Goal: Task Accomplishment & Management: Use online tool/utility

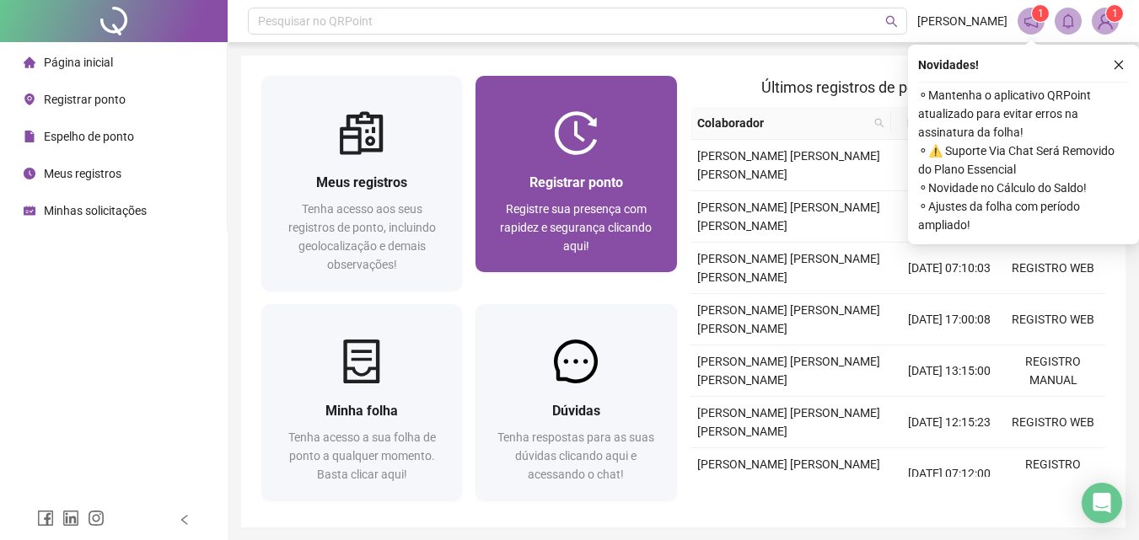
click at [529, 191] on div "Registrar ponto" at bounding box center [576, 182] width 160 height 21
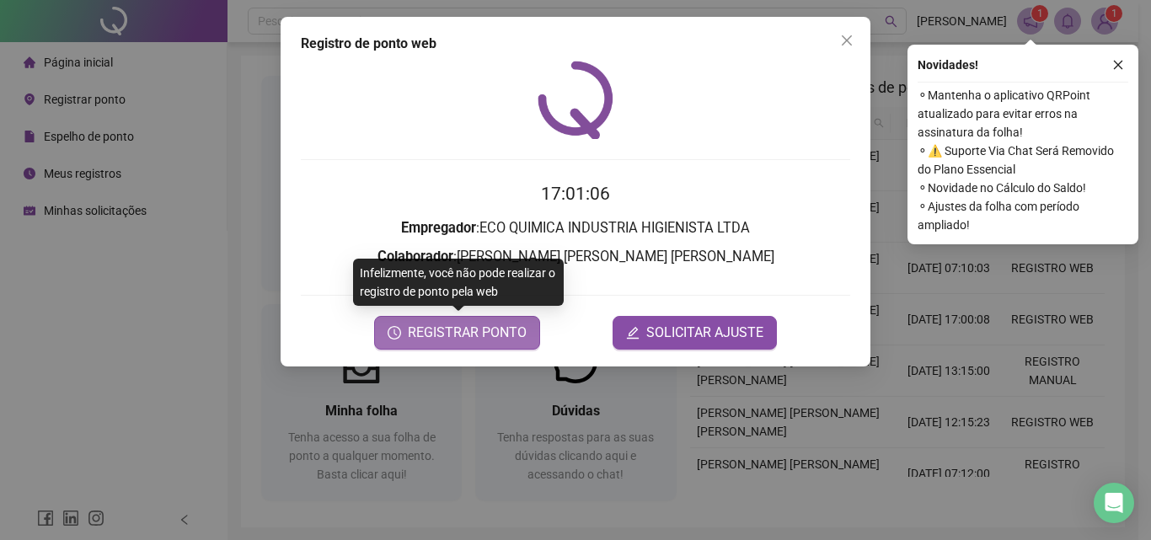
click at [441, 336] on span "REGISTRAR PONTO" at bounding box center [467, 333] width 119 height 20
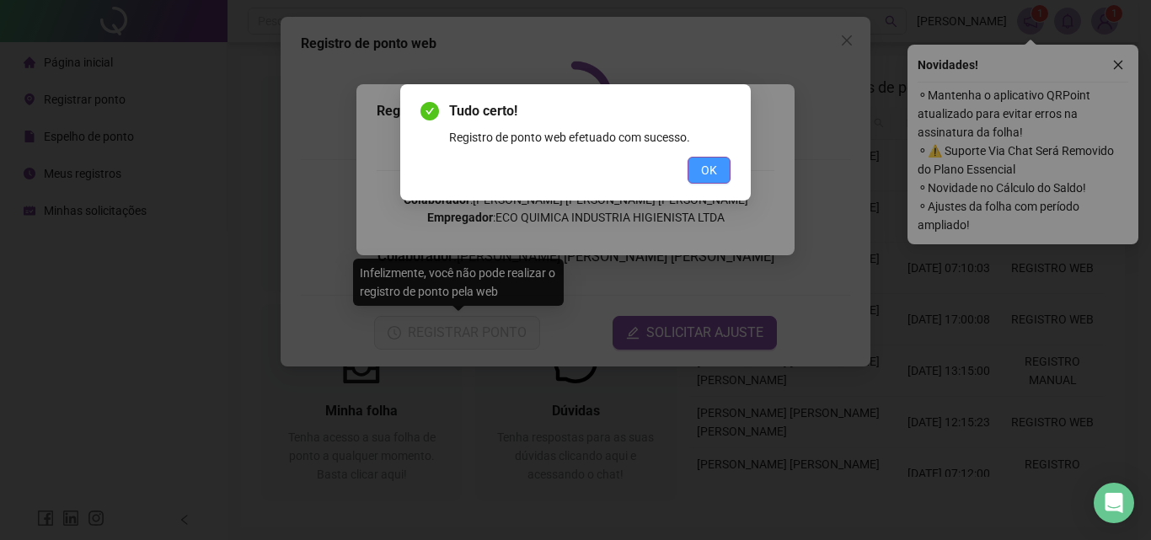
click at [700, 159] on button "OK" at bounding box center [709, 170] width 43 height 27
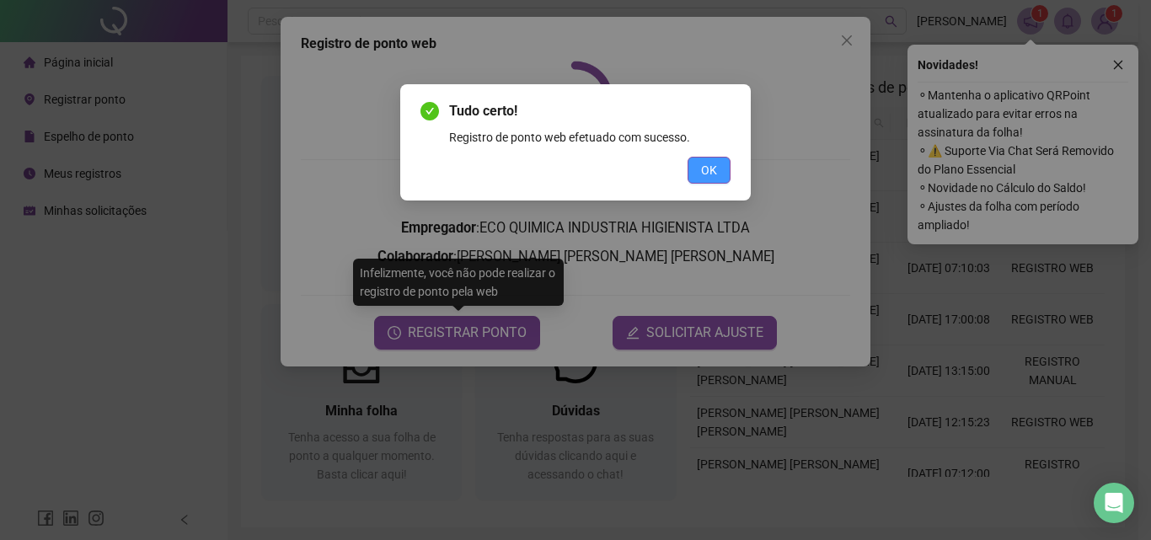
click at [700, 165] on div "Tudo certo! Registro de ponto web efetuado com sucesso. OK" at bounding box center [575, 270] width 1151 height 540
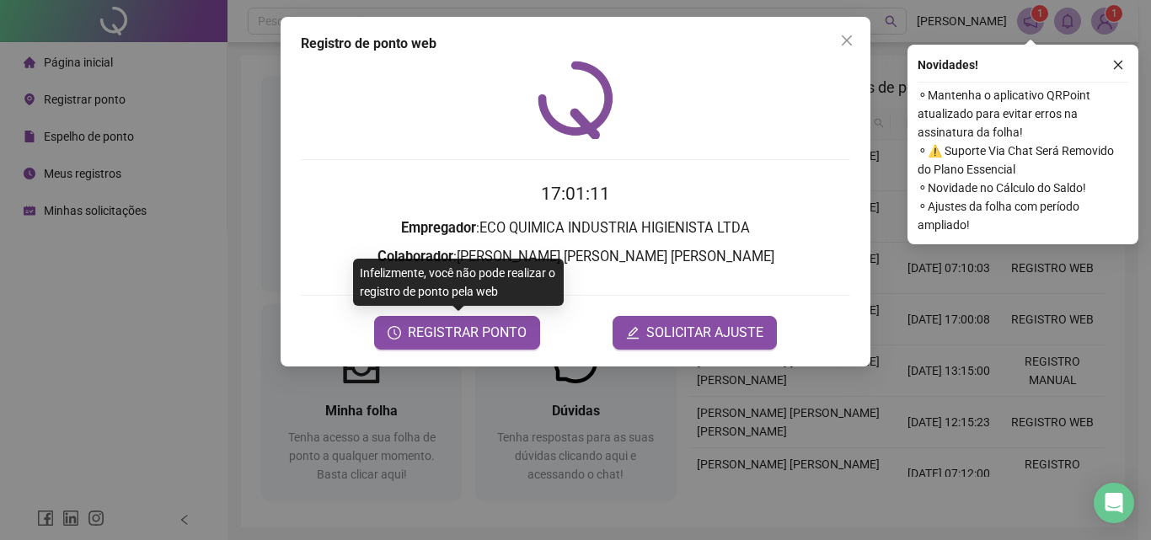
click at [1109, 23] on div "Registro [PERSON_NAME] web 17:01:11 Empregador : ECO QUIMICA INDUSTRIA HIGIENIS…" at bounding box center [575, 270] width 1151 height 540
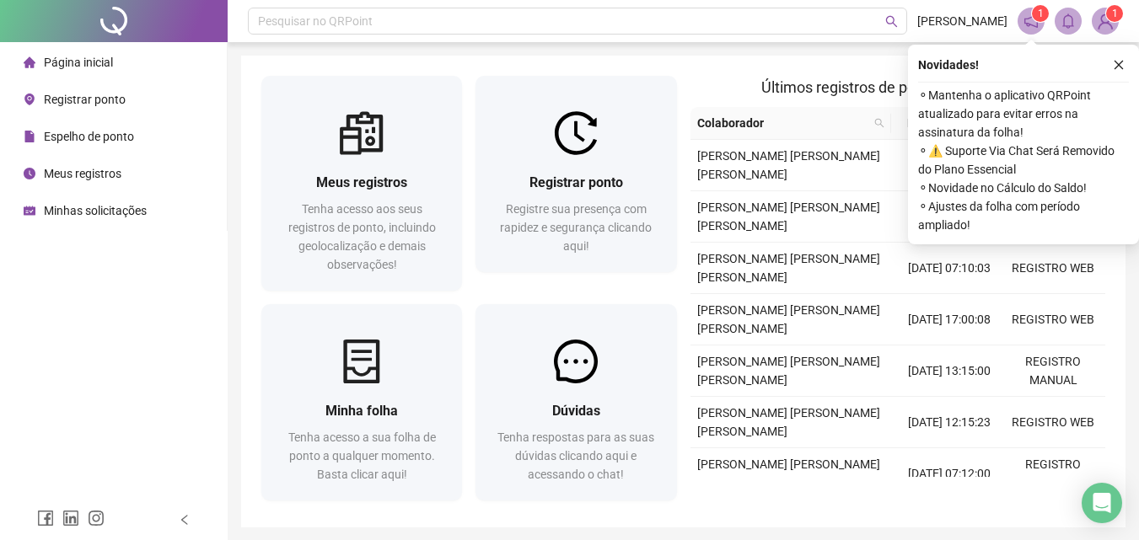
click at [1108, 22] on img at bounding box center [1104, 20] width 25 height 25
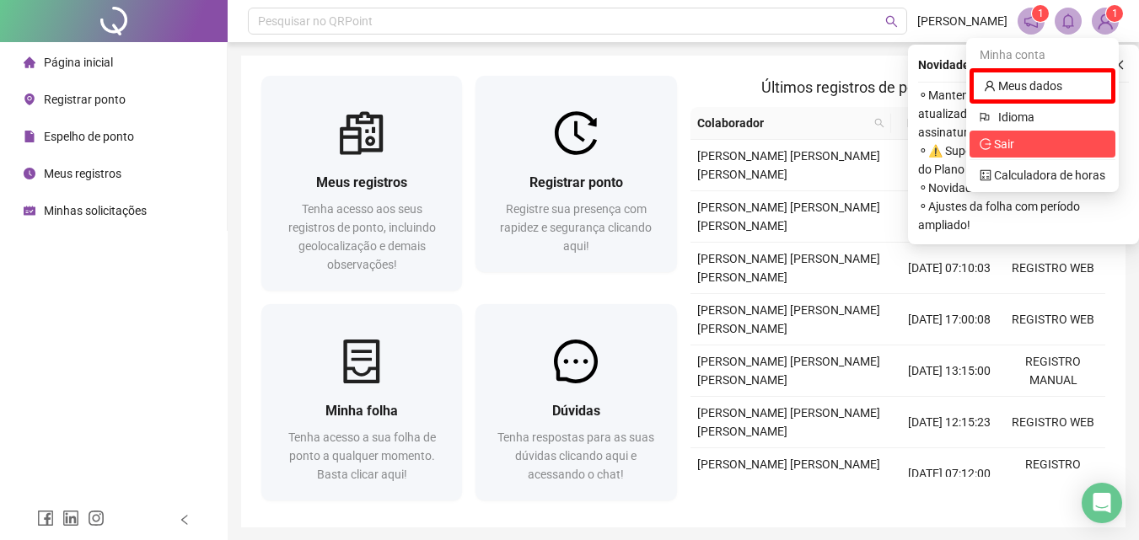
click at [1018, 145] on span "Sair" at bounding box center [1042, 144] width 126 height 19
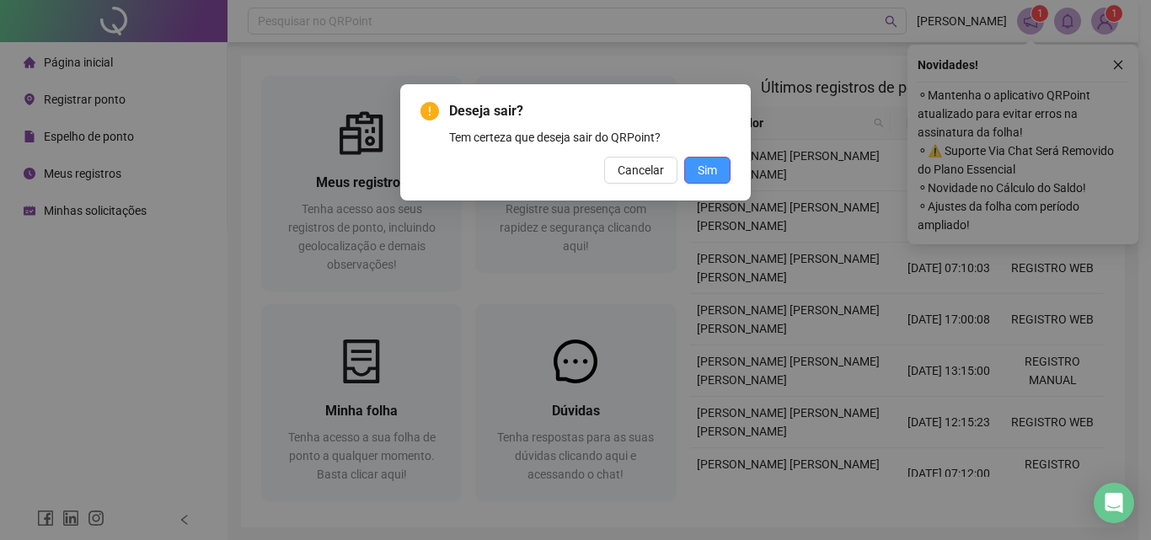
click at [707, 163] on span "Sim" at bounding box center [707, 170] width 19 height 19
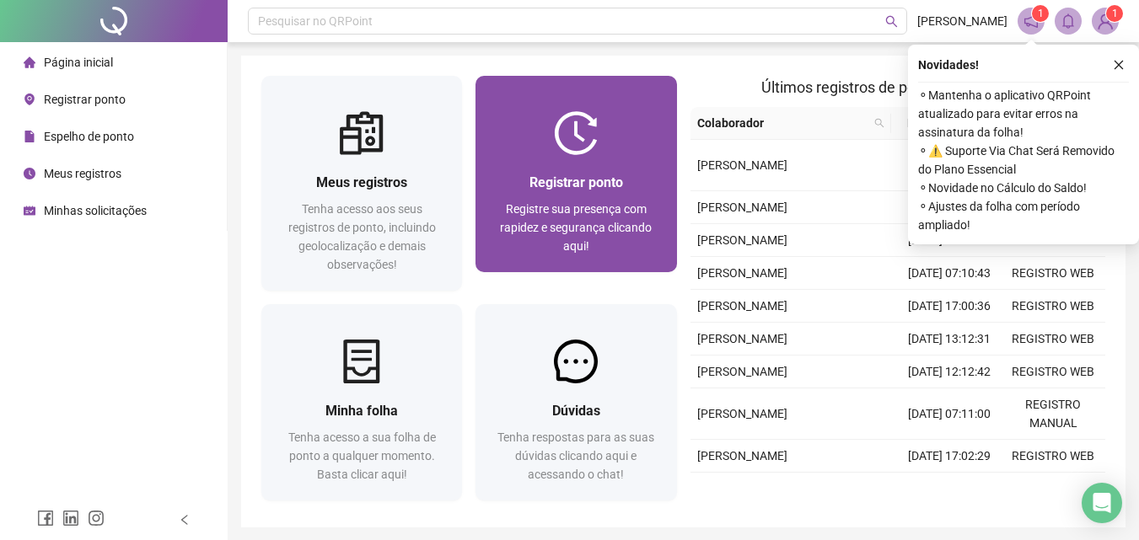
click at [569, 211] on span "Registre sua presença com rapidez e segurança clicando aqui!" at bounding box center [576, 227] width 152 height 51
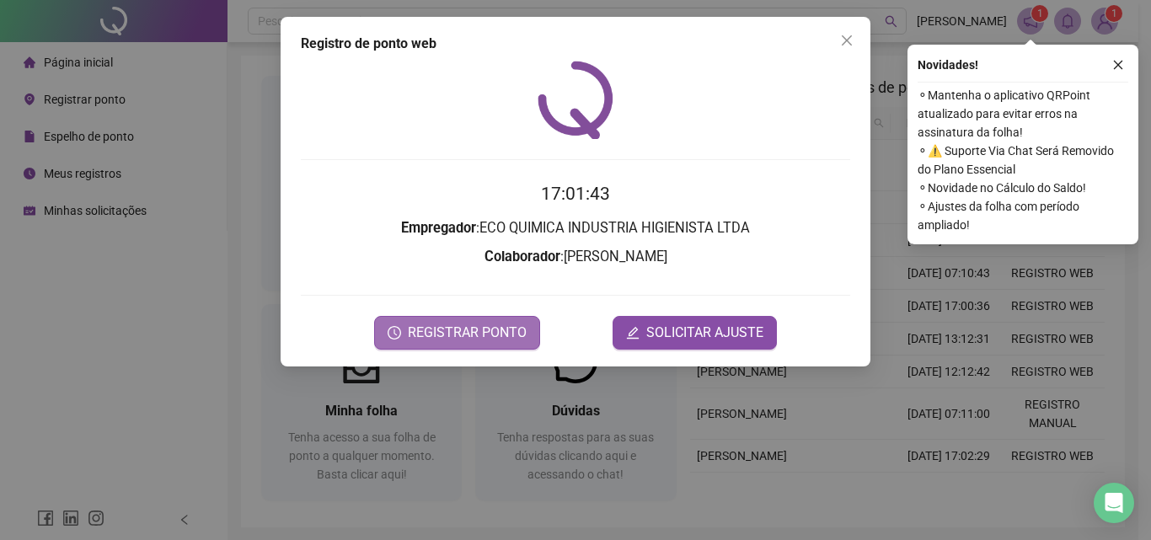
click at [498, 341] on span "REGISTRAR PONTO" at bounding box center [467, 333] width 119 height 20
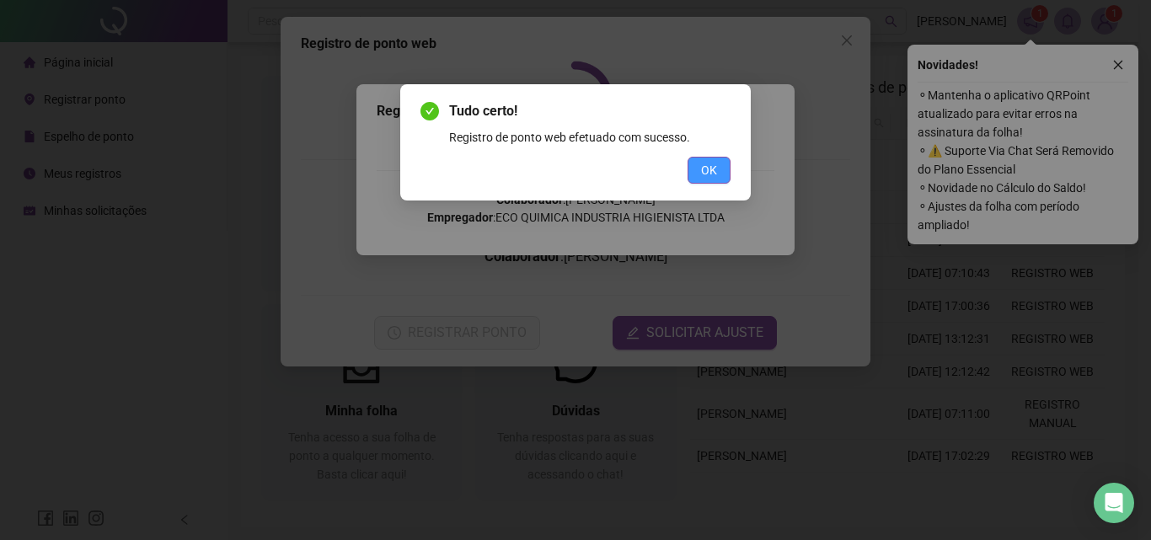
click at [712, 162] on span "OK" at bounding box center [709, 170] width 16 height 19
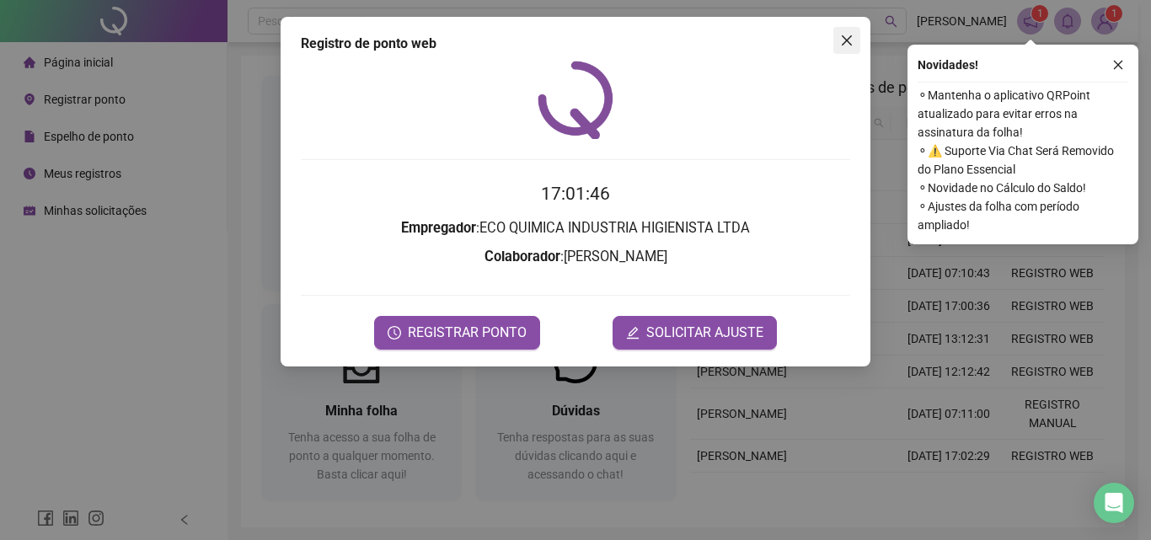
click at [850, 40] on icon "close" at bounding box center [846, 40] width 13 height 13
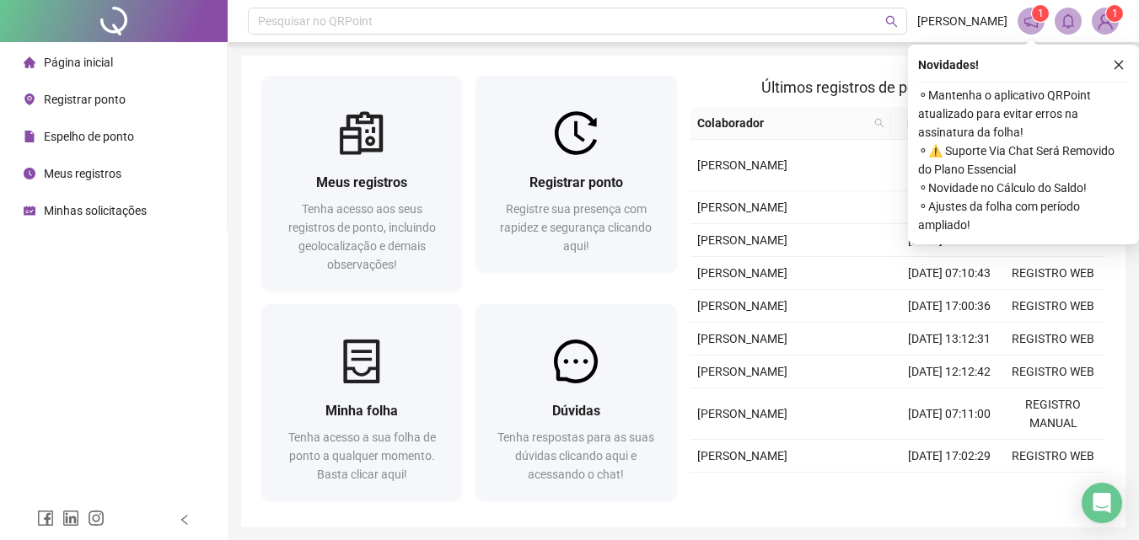
click at [1101, 27] on img at bounding box center [1104, 20] width 25 height 25
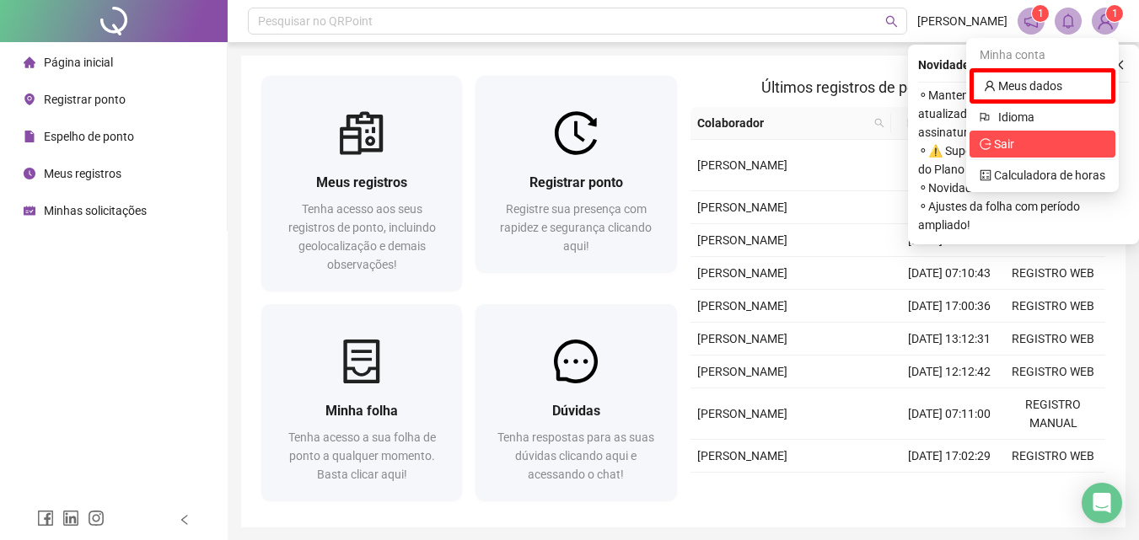
click at [1010, 142] on span "Sair" at bounding box center [1004, 143] width 20 height 13
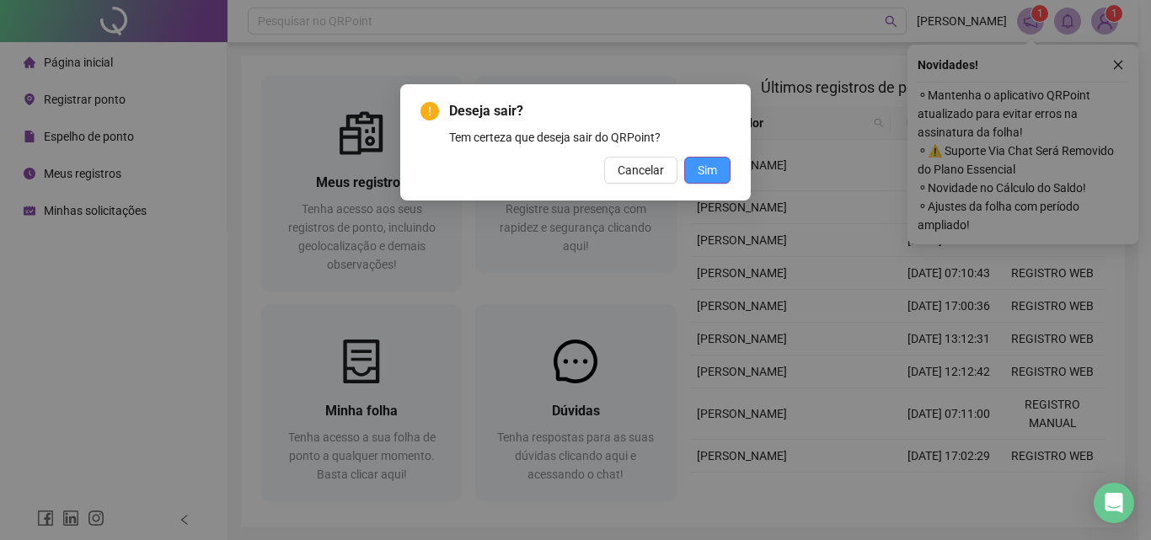
click at [692, 165] on button "Sim" at bounding box center [707, 170] width 46 height 27
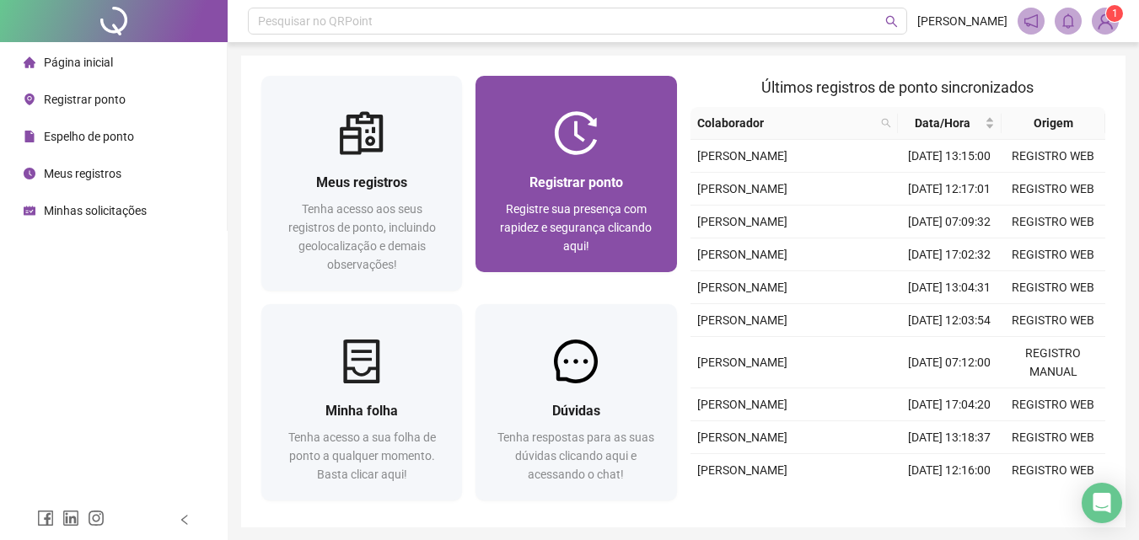
click at [585, 178] on span "Registrar ponto" at bounding box center [576, 182] width 94 height 16
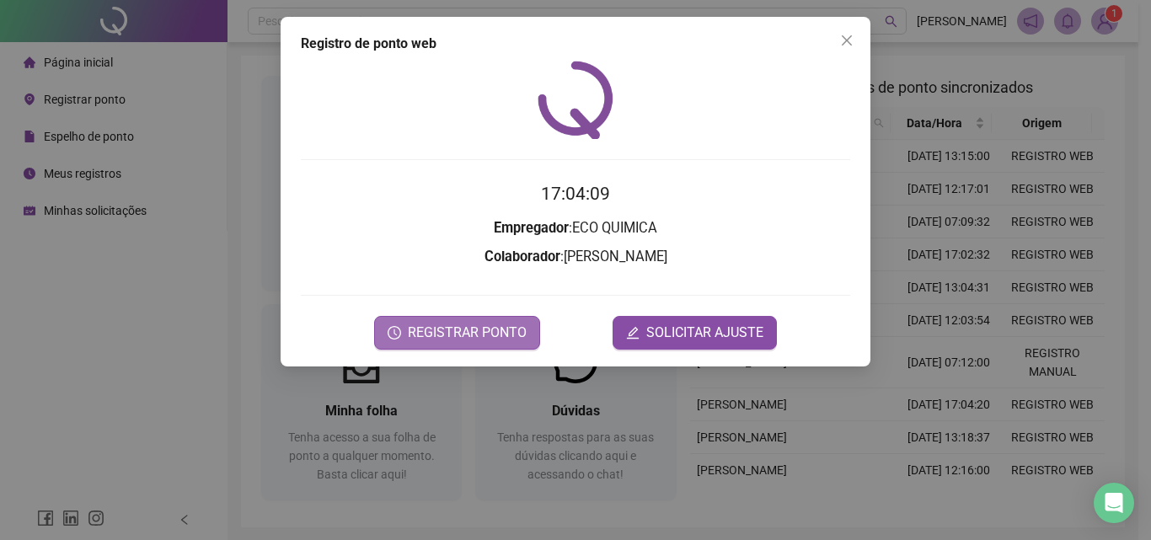
click at [490, 335] on span "REGISTRAR PONTO" at bounding box center [467, 333] width 119 height 20
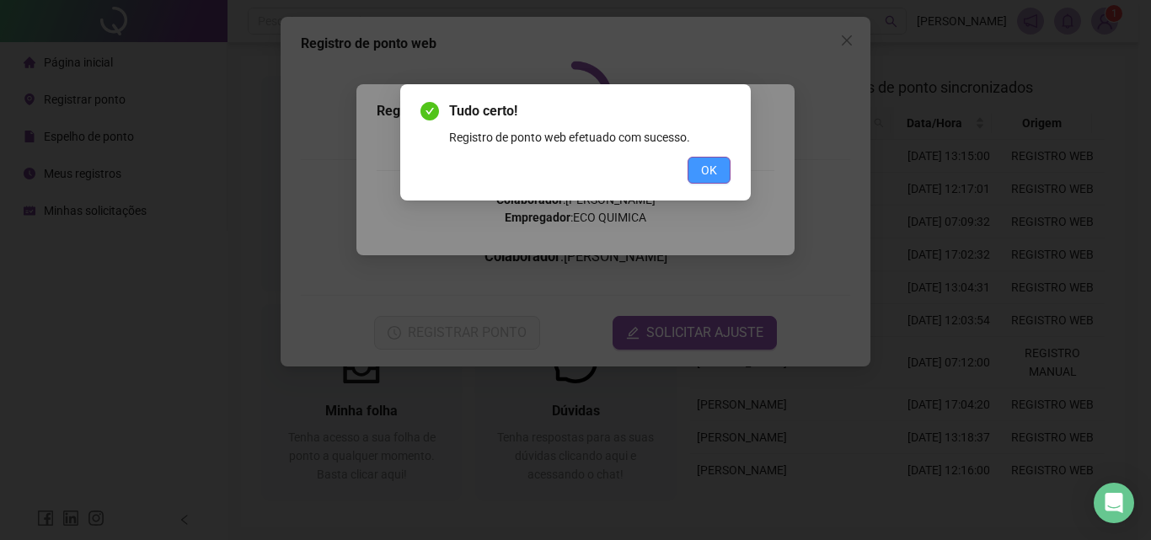
click at [711, 162] on span "OK" at bounding box center [709, 170] width 16 height 19
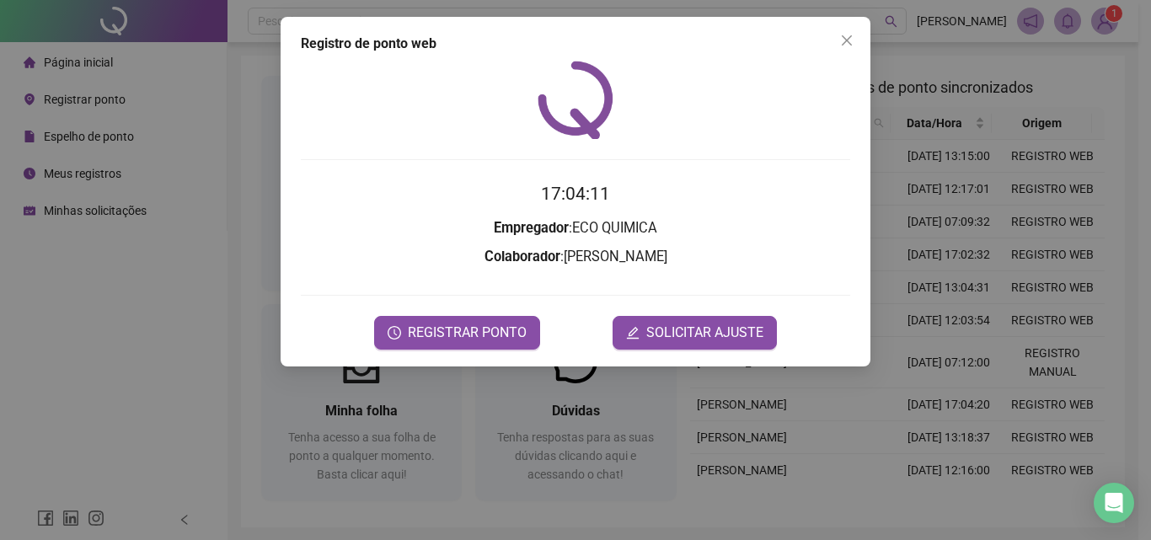
click at [1109, 22] on div "Registro de ponto web 17:04:11 Empregador : ECO QUIMICA Colaborador : RIBAMAR R…" at bounding box center [575, 270] width 1151 height 540
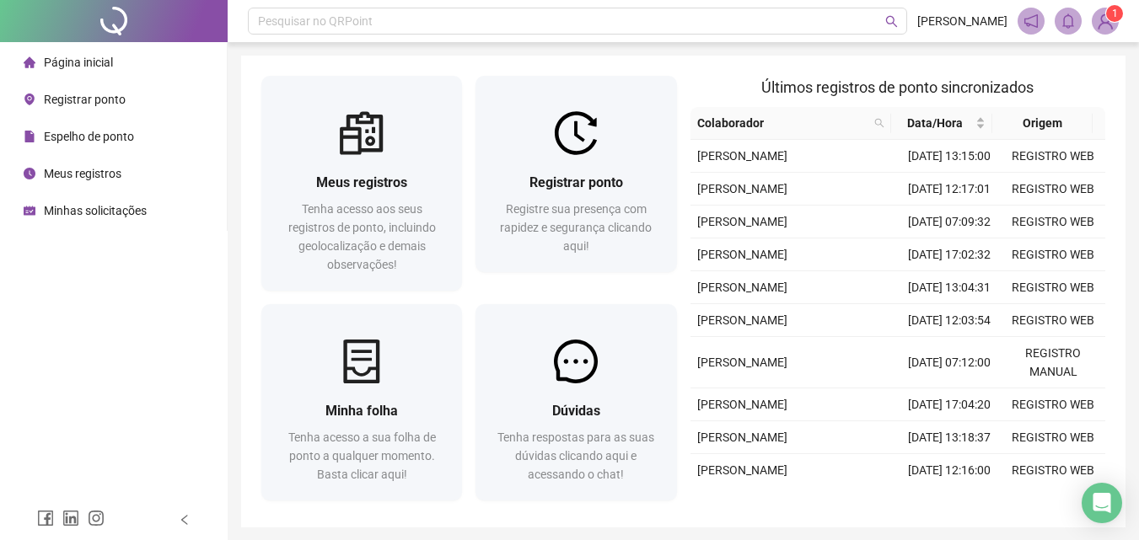
click at [1109, 21] on img at bounding box center [1104, 20] width 25 height 25
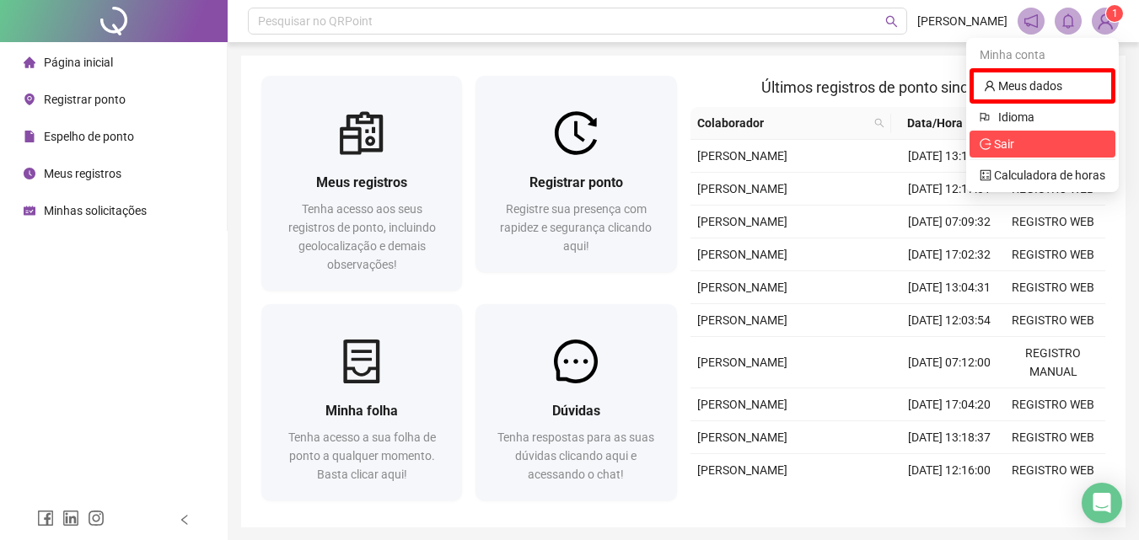
click at [1043, 152] on span "Sair" at bounding box center [1042, 144] width 126 height 19
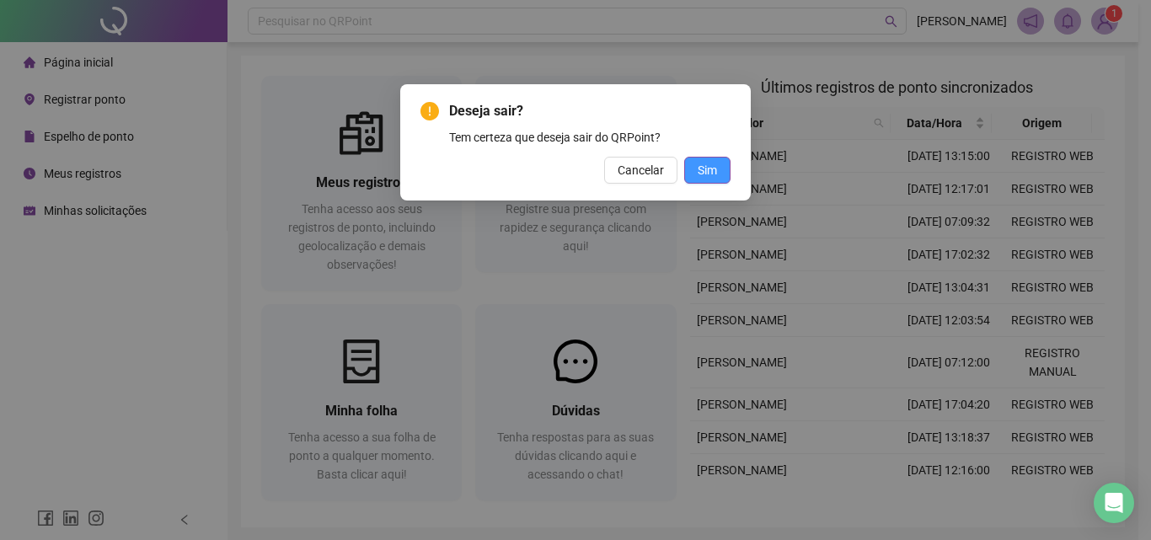
click at [716, 166] on span "Sim" at bounding box center [707, 170] width 19 height 19
